Goal: Transaction & Acquisition: Purchase product/service

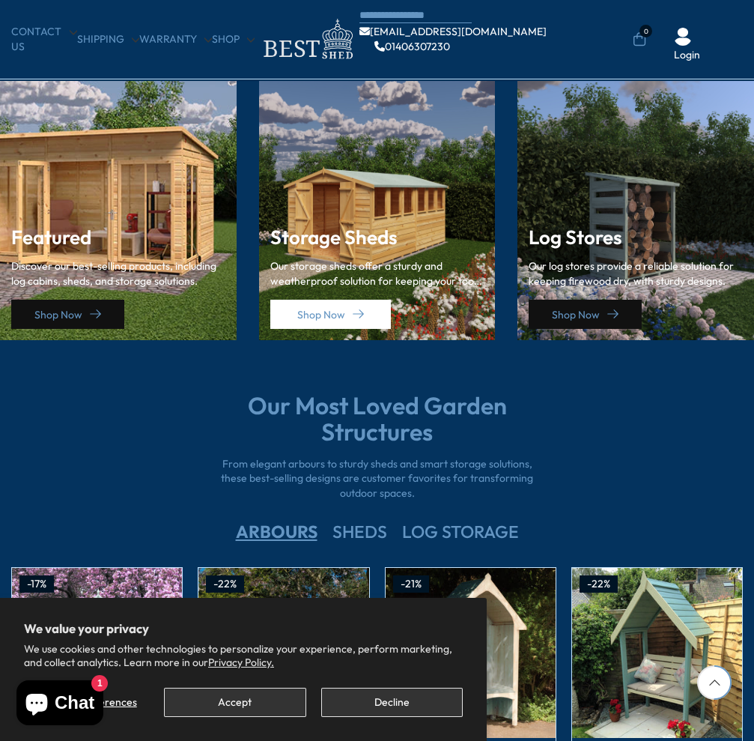
scroll to position [2022, 0]
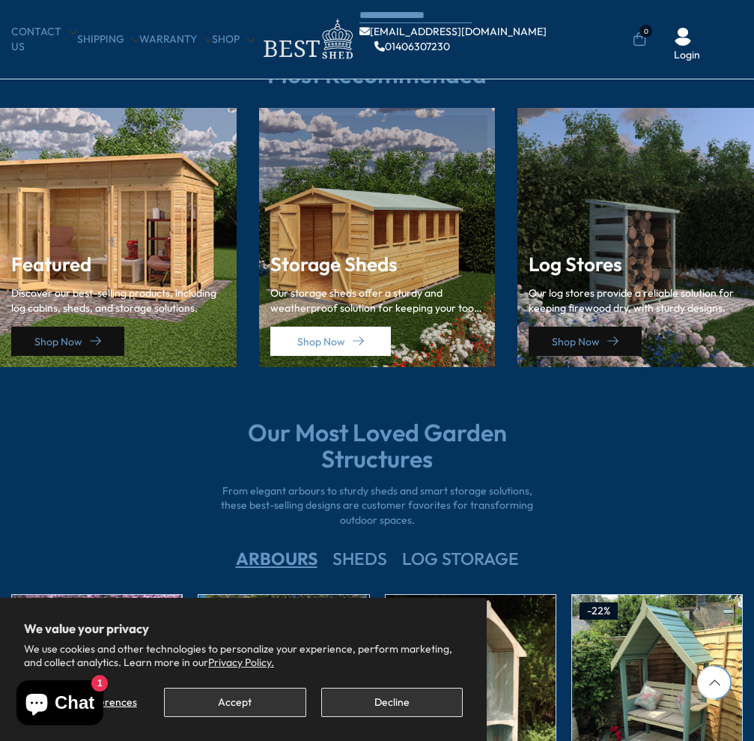
click at [367, 283] on div "Storage Sheds Our storage sheds offer a sturdy and weatherproof solution for ke…" at bounding box center [377, 305] width 214 height 103
click at [332, 341] on link "Shop Now" at bounding box center [330, 340] width 121 height 29
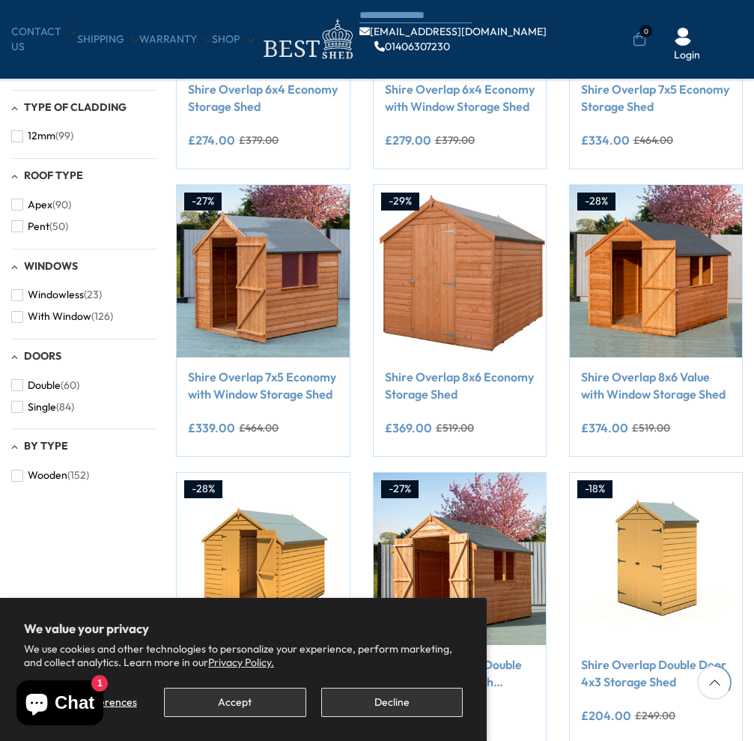
scroll to position [524, 0]
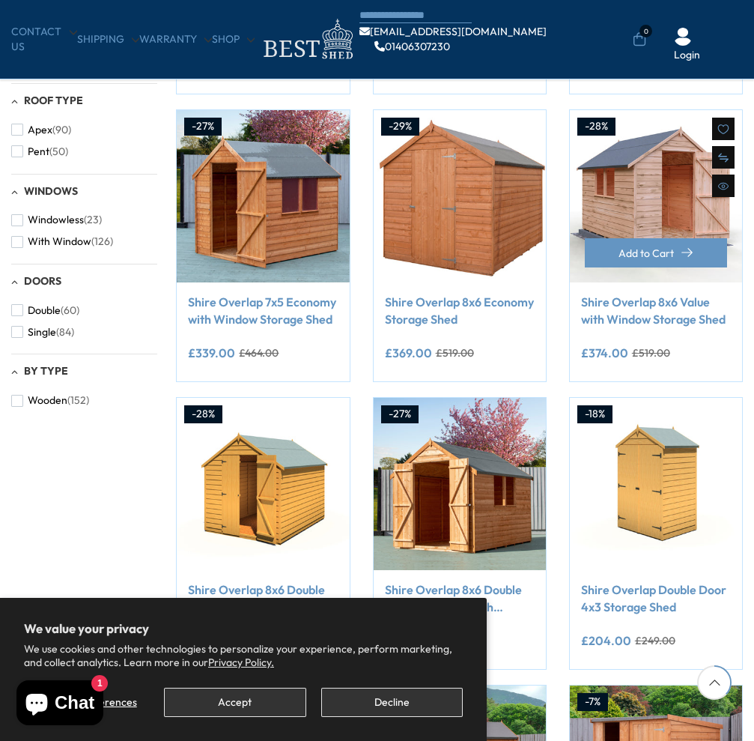
click at [649, 183] on img at bounding box center [656, 196] width 172 height 172
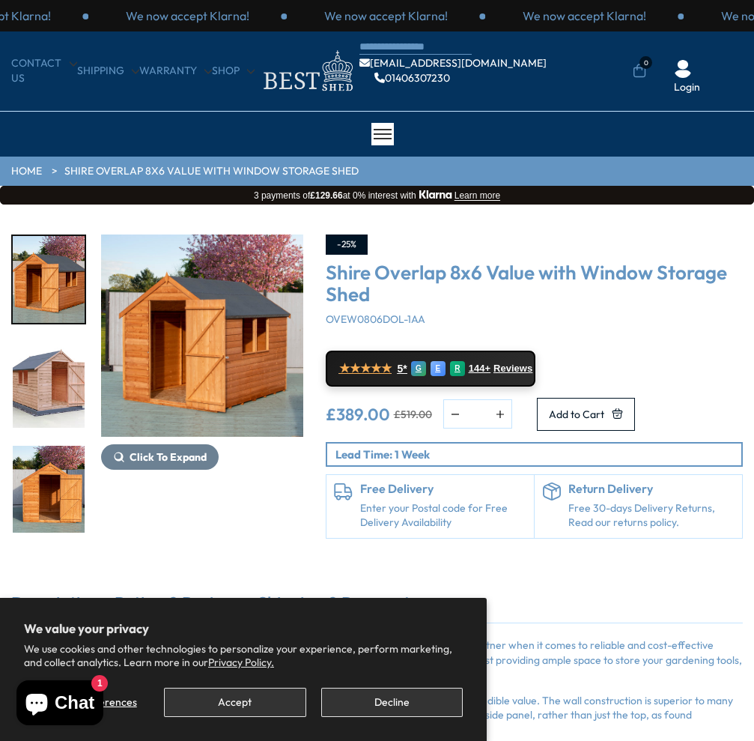
click at [41, 387] on img "2 / 12" at bounding box center [49, 384] width 72 height 87
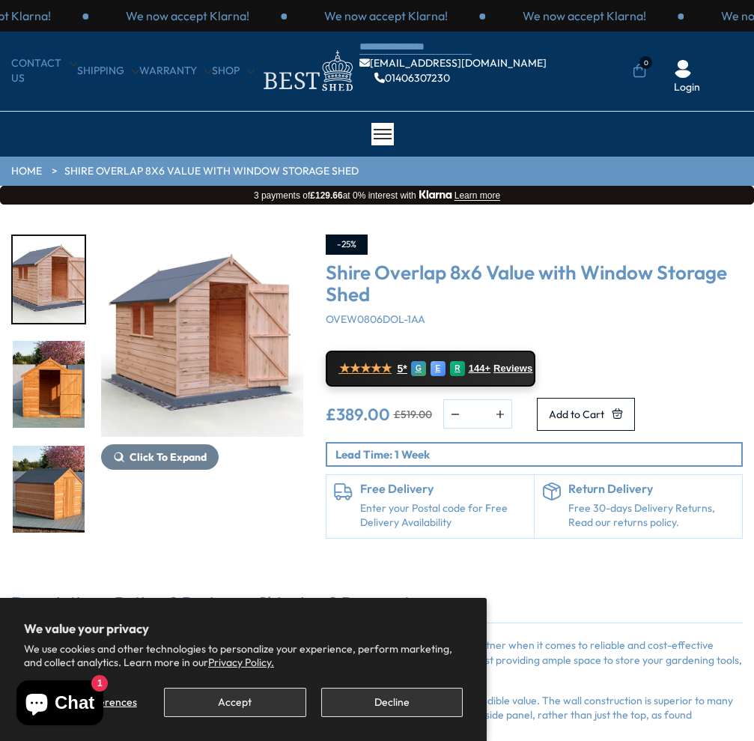
click at [52, 490] on img "4 / 12" at bounding box center [49, 489] width 72 height 87
click at [58, 491] on img "4 / 12" at bounding box center [49, 489] width 72 height 87
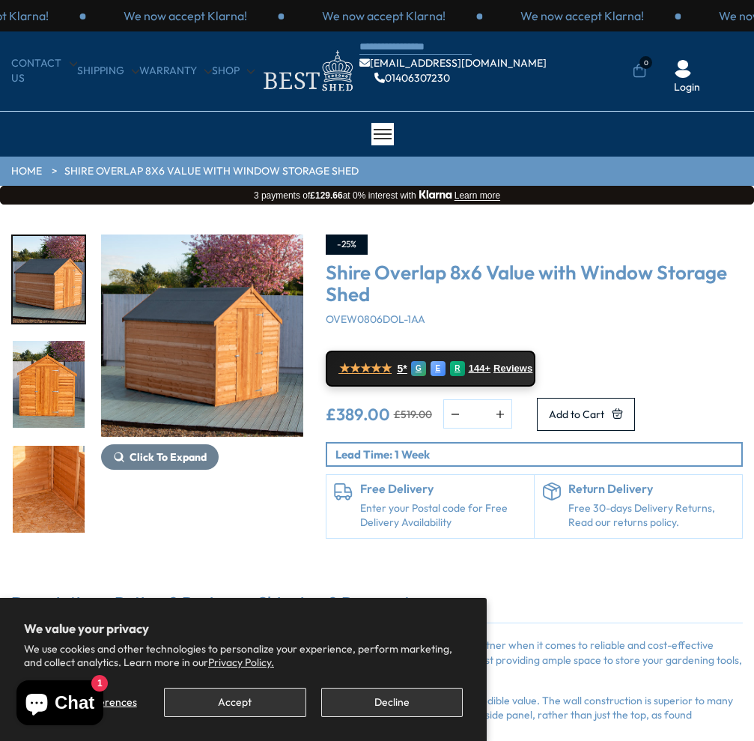
click at [57, 501] on img "6 / 12" at bounding box center [49, 489] width 72 height 87
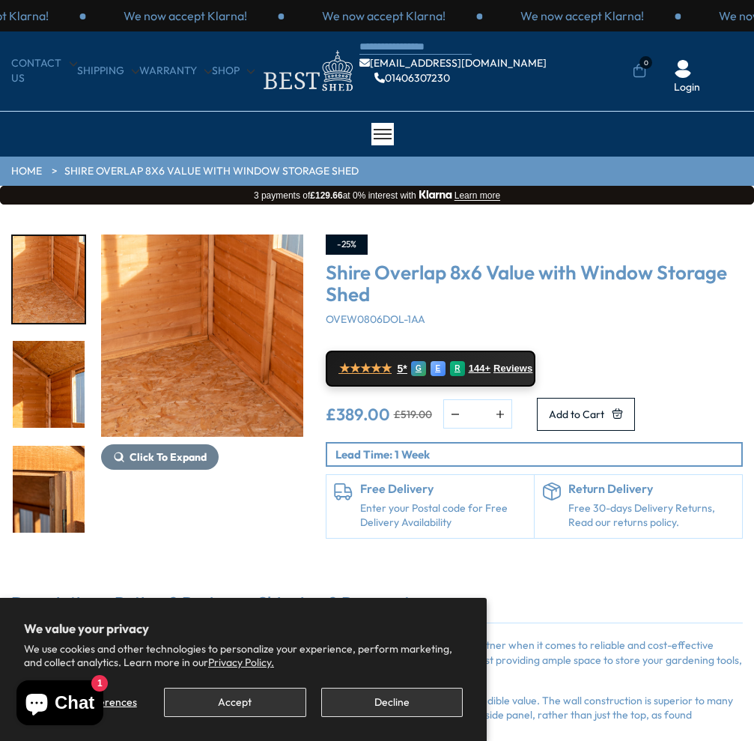
click at [39, 493] on img "8 / 12" at bounding box center [49, 489] width 72 height 87
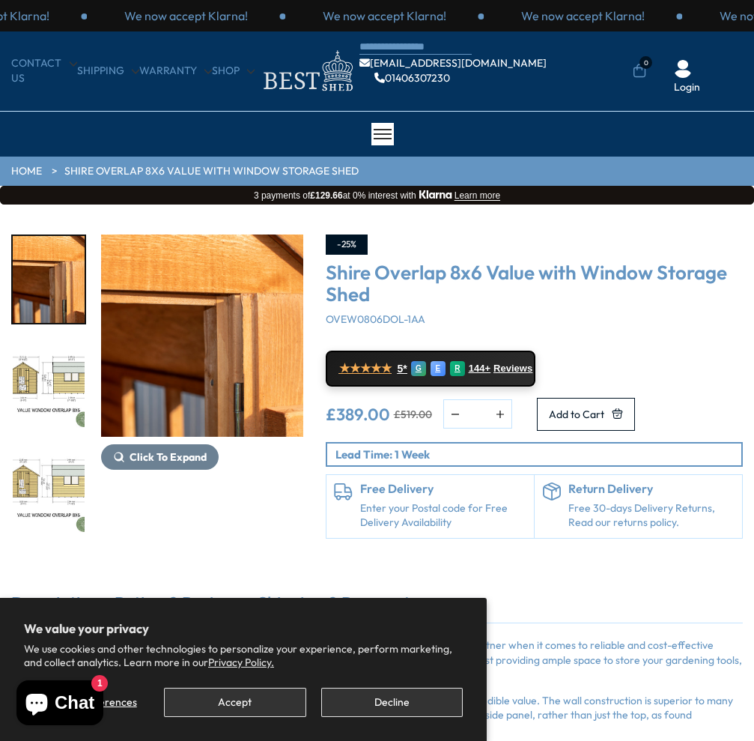
click at [50, 481] on img "10 / 12" at bounding box center [49, 489] width 72 height 87
click at [392, 702] on button "Decline" at bounding box center [392, 701] width 142 height 29
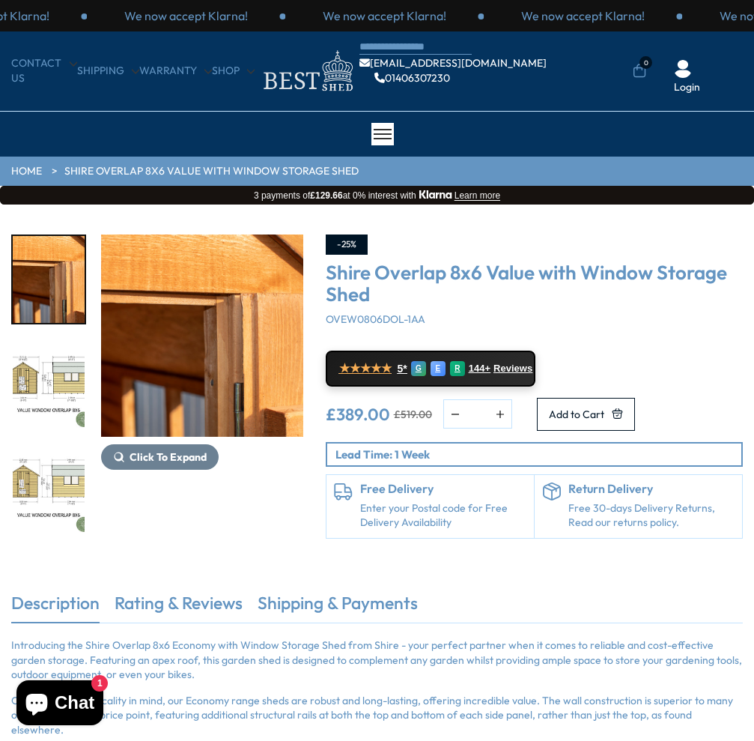
click at [183, 369] on img "8 / 12" at bounding box center [202, 335] width 202 height 202
click at [213, 172] on link "Shire Overlap 8x6 Value with Window Storage Shed" at bounding box center [211, 171] width 294 height 15
click at [130, 170] on link "Shire Overlap 8x6 Value with Window Storage Shed" at bounding box center [211, 171] width 294 height 15
click at [110, 172] on link "Shire Overlap 8x6 Value with Window Storage Shed" at bounding box center [211, 171] width 294 height 15
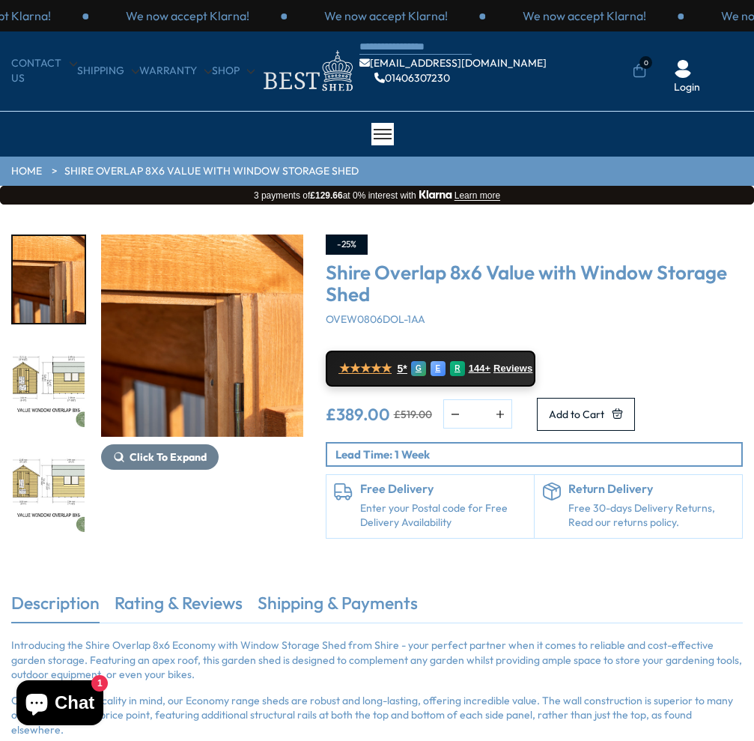
click at [25, 169] on link "HOME" at bounding box center [26, 171] width 31 height 15
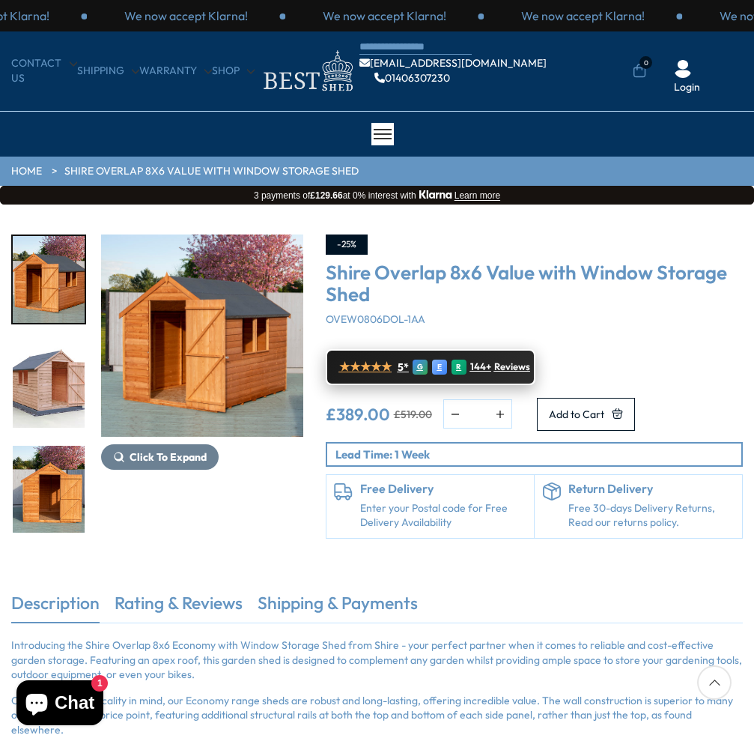
click at [407, 364] on link "★★★★★ 5* G E R 144+ Reviews" at bounding box center [431, 367] width 210 height 36
